Goal: Task Accomplishment & Management: Manage account settings

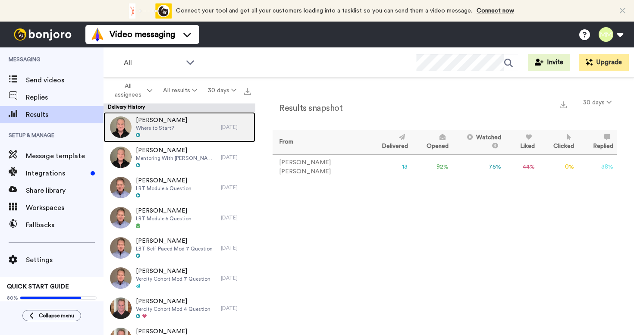
click at [202, 127] on div "[PERSON_NAME] Where to Start?" at bounding box center [162, 127] width 117 height 30
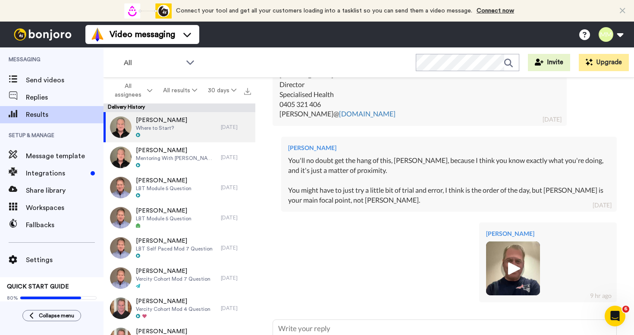
scroll to position [880, 0]
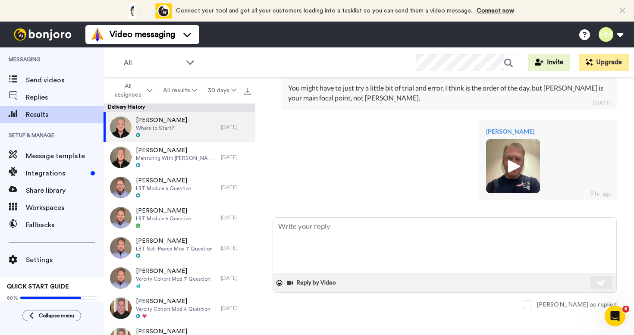
click at [521, 150] on img at bounding box center [513, 166] width 54 height 54
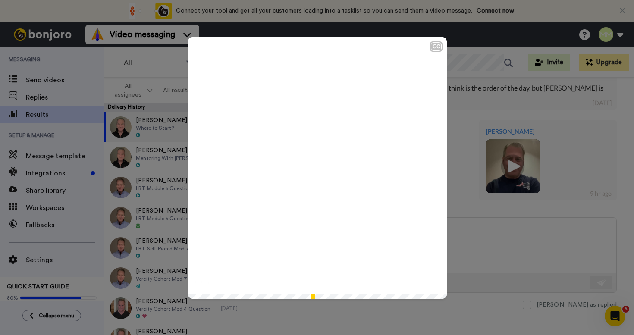
click at [490, 212] on div "CC Play/Pause 0:00 / 1:43" at bounding box center [317, 167] width 634 height 335
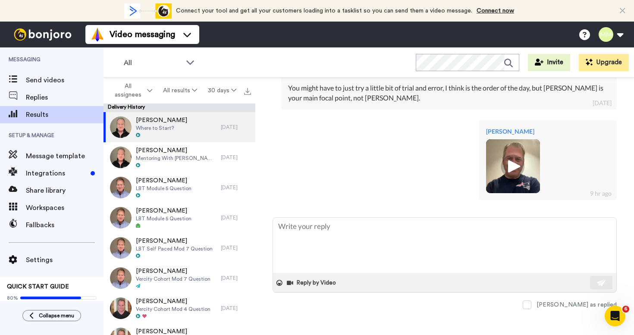
click at [491, 180] on img at bounding box center [513, 166] width 54 height 54
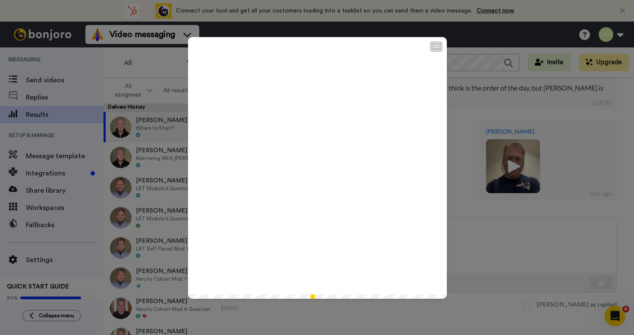
click at [325, 171] on icon at bounding box center [317, 168] width 23 height 23
click at [435, 48] on div "CC" at bounding box center [436, 46] width 11 height 9
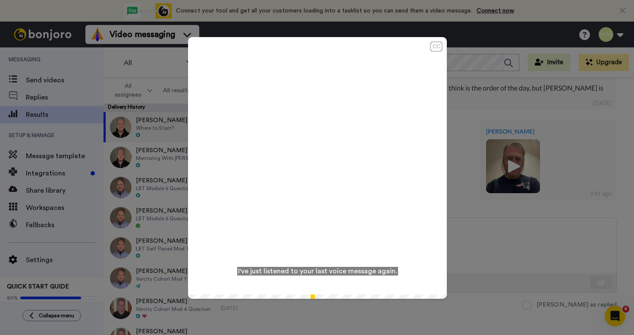
click at [435, 47] on div "CC" at bounding box center [436, 46] width 11 height 9
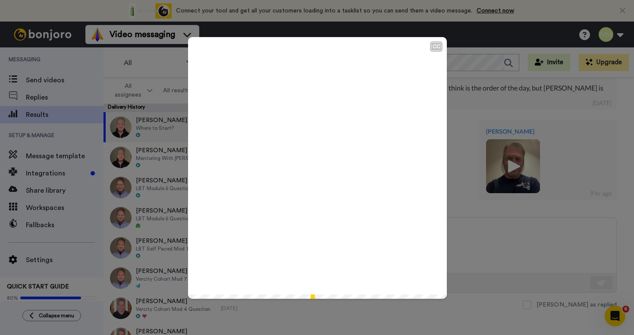
click at [509, 246] on div "CC Play/Pause I've just listened to your last voice message again. 0:07 / 1:43" at bounding box center [317, 167] width 634 height 335
click at [477, 85] on div "CC Play/Pause I've listened to it a few times. 0:08 / 1:43" at bounding box center [317, 167] width 634 height 335
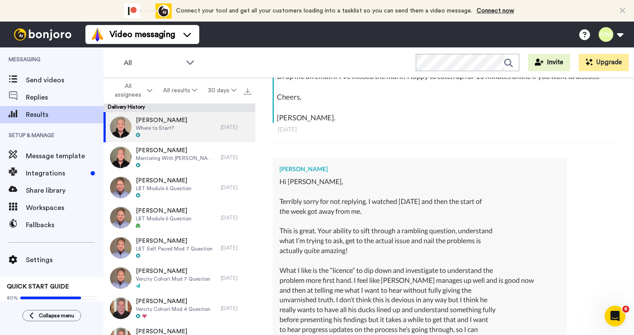
scroll to position [0, 0]
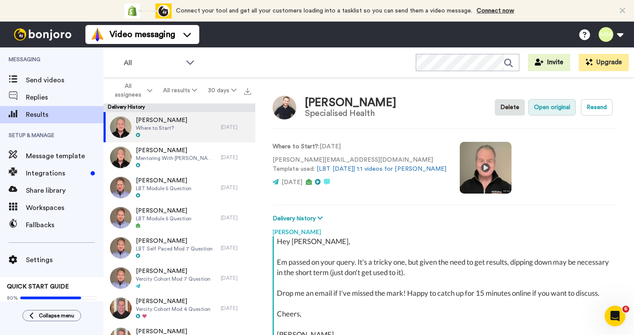
click at [546, 110] on button "Open original" at bounding box center [552, 107] width 47 height 16
click at [591, 111] on button "Resend" at bounding box center [596, 107] width 31 height 16
type textarea "x"
